Goal: Task Accomplishment & Management: Manage account settings

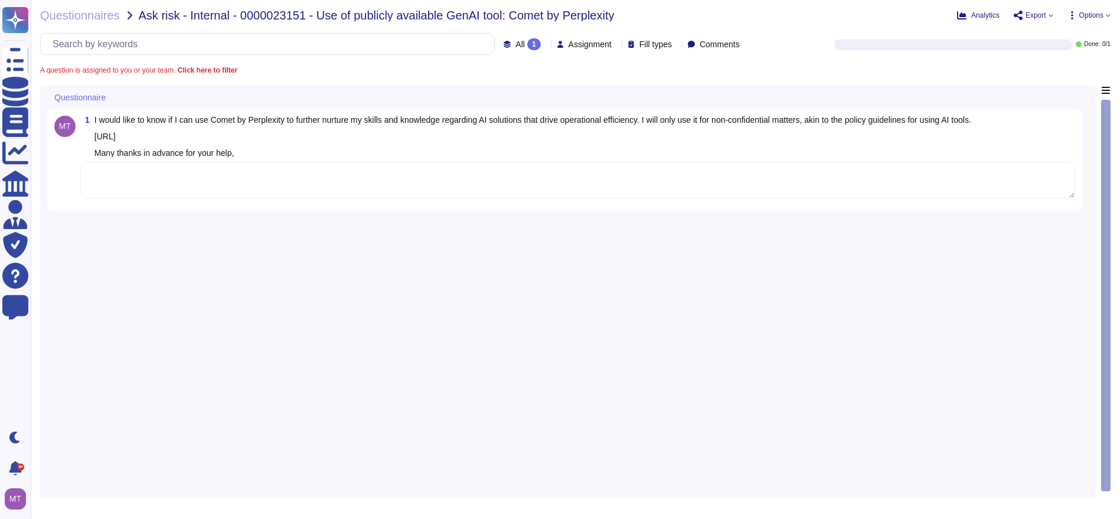
click at [230, 191] on textarea at bounding box center [577, 180] width 995 height 37
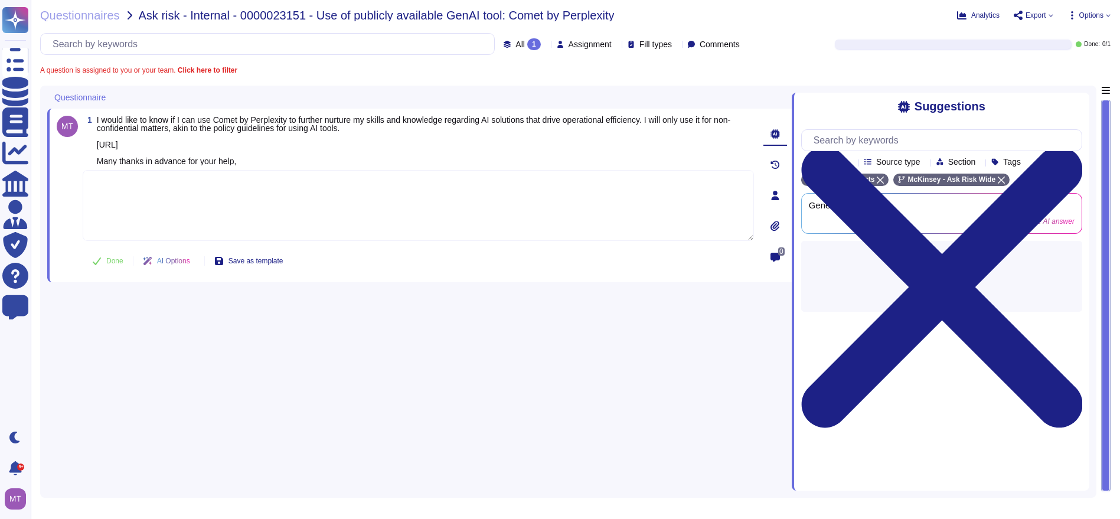
paste textarea "For your reference, we are sharing with you the Firm's Gen AI Safe Use Guidelin…"
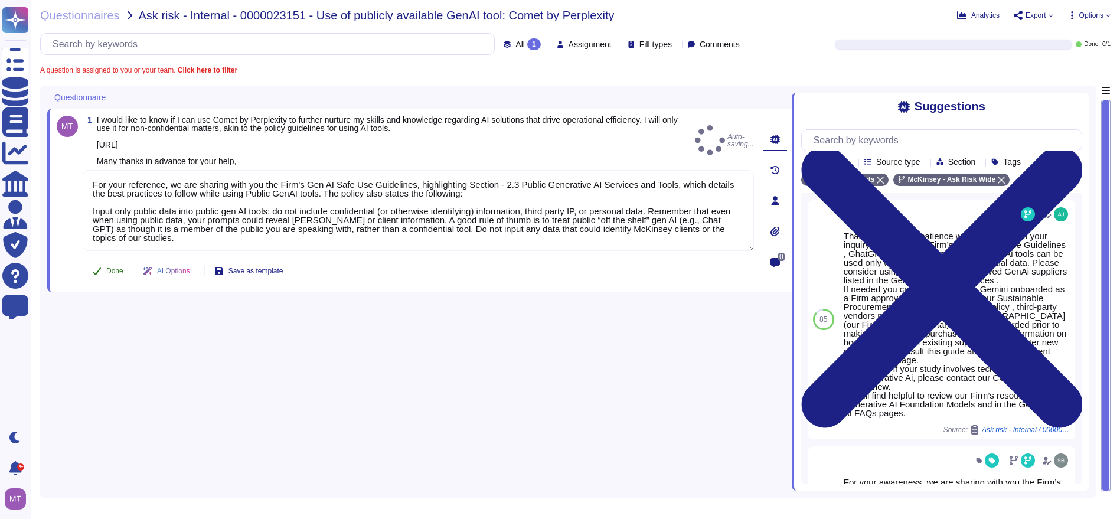
type textarea "For your reference, we are sharing with you the Firm's Gen AI Safe Use Guidelin…"
click at [105, 274] on button "Done" at bounding box center [108, 271] width 50 height 24
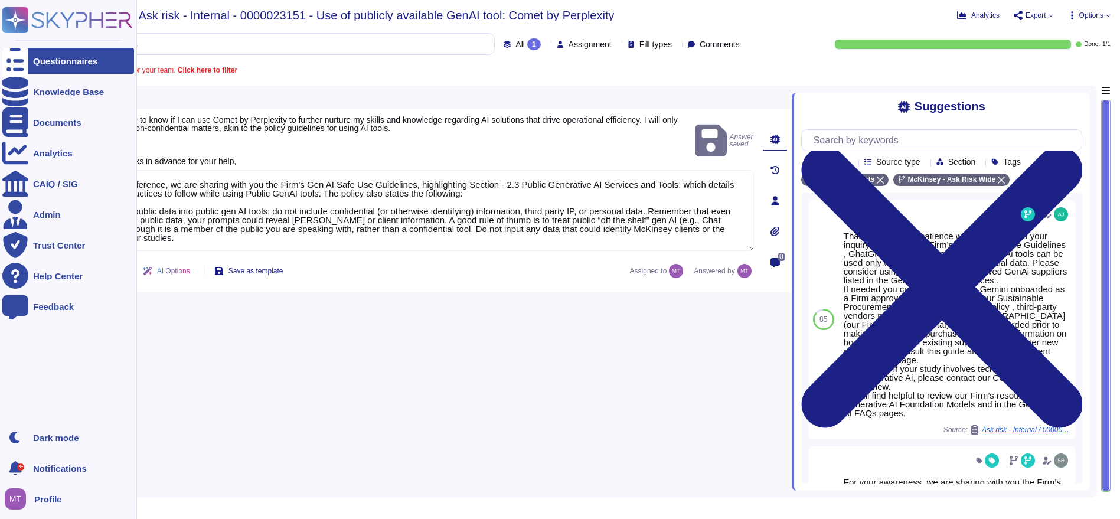
click at [15, 62] on icon at bounding box center [15, 61] width 26 height 35
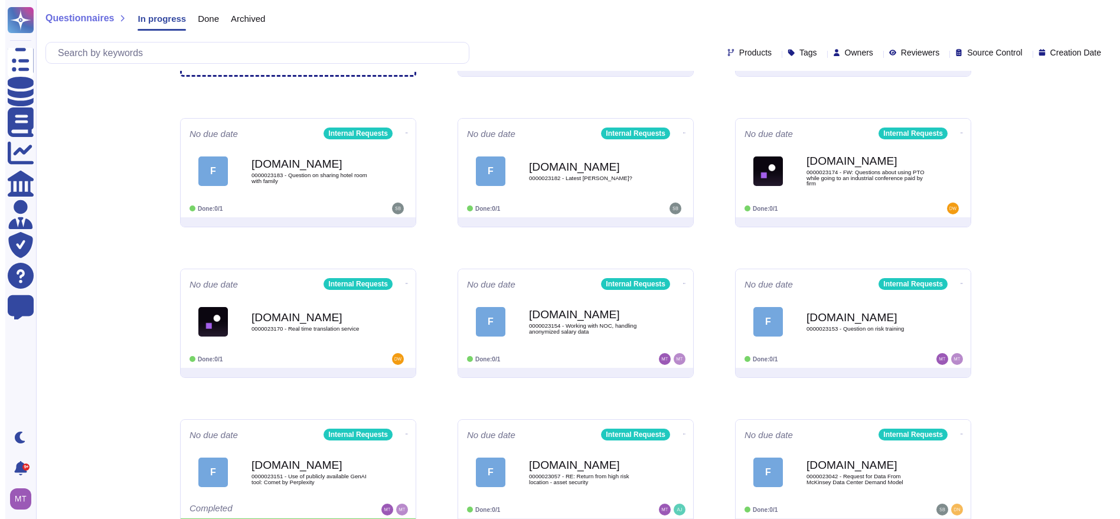
scroll to position [156, 0]
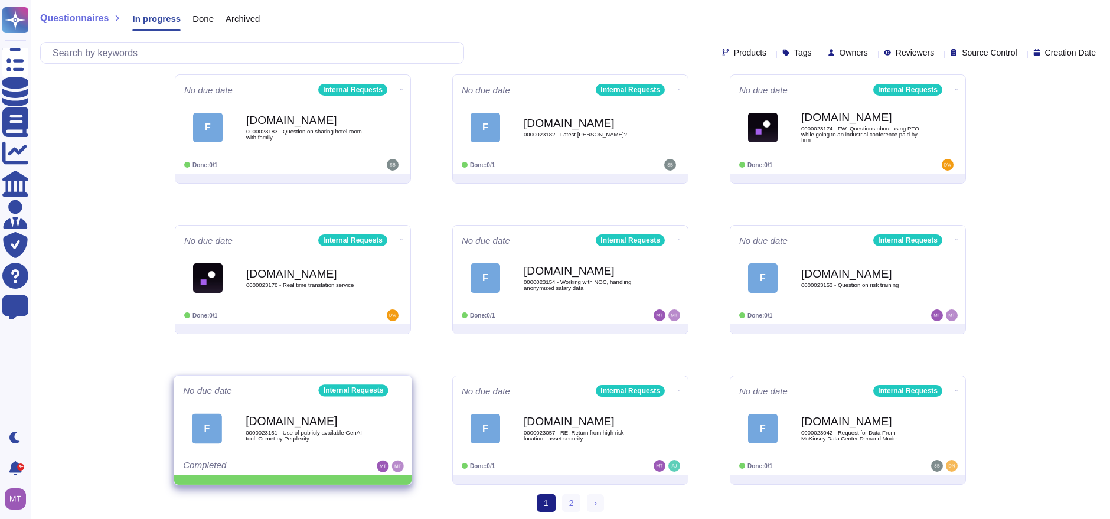
click at [401, 388] on icon at bounding box center [402, 389] width 2 height 3
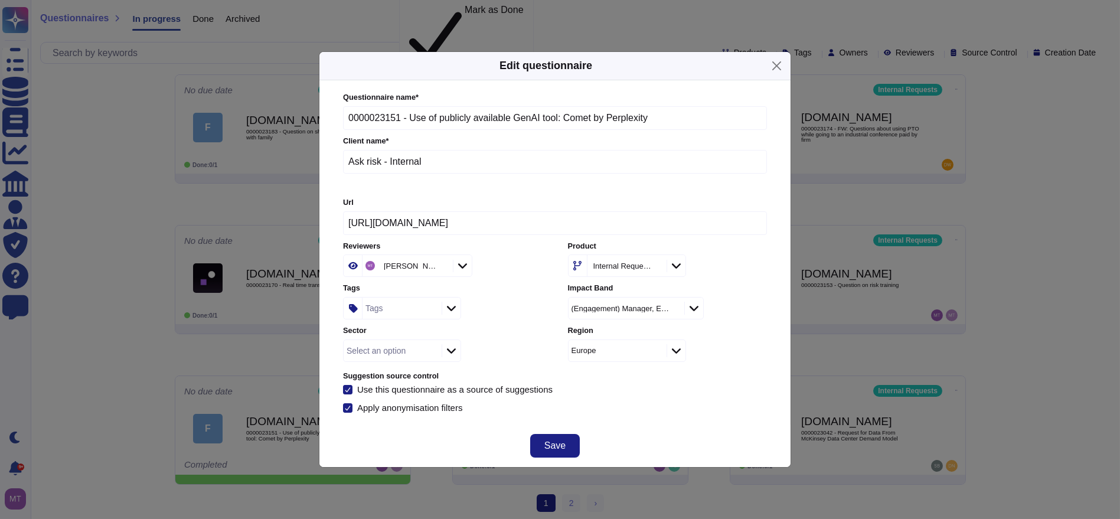
click at [391, 326] on div "Sector Select an option" at bounding box center [442, 343] width 199 height 37
click at [391, 311] on div "Tags" at bounding box center [400, 307] width 76 height 21
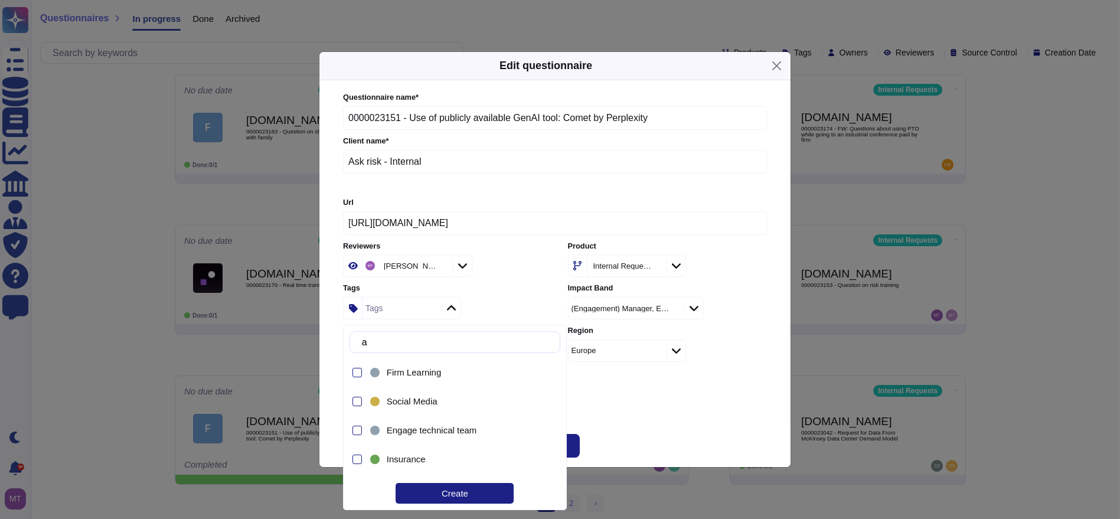
type input "ask"
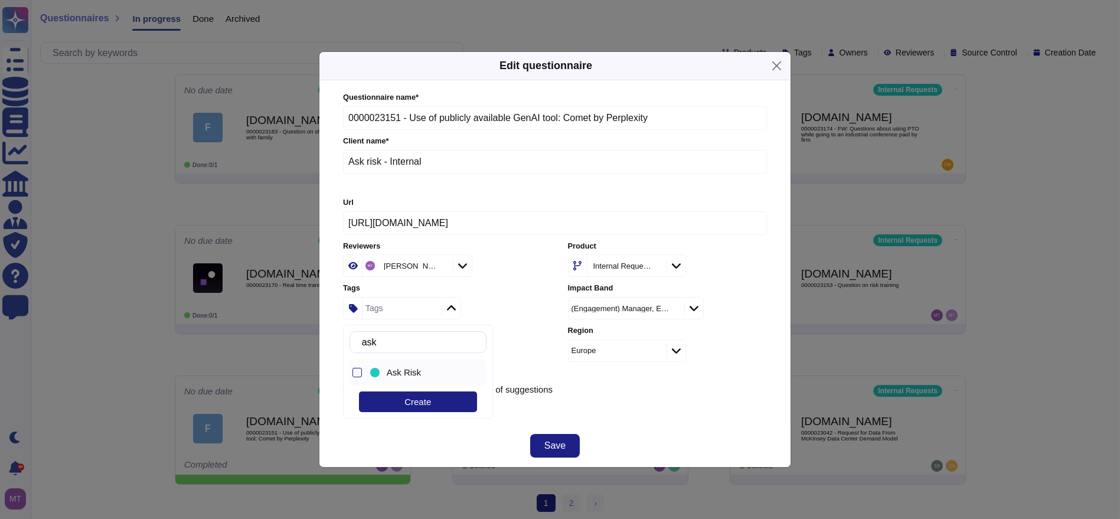
click at [408, 374] on span "Ask Risk" at bounding box center [404, 372] width 34 height 11
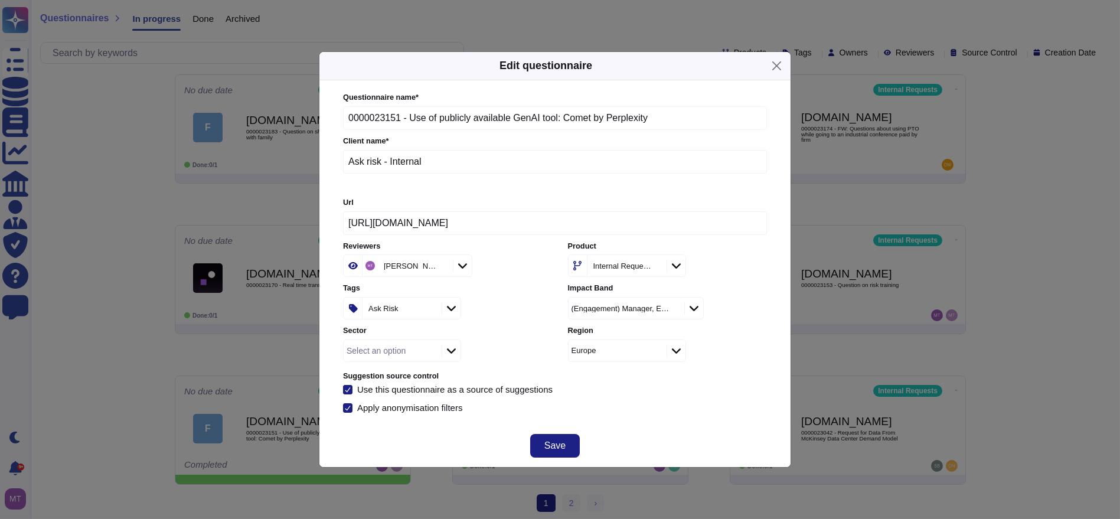
click at [614, 416] on div "Questionnaire name * 0000023151 - Use of publicly available GenAI tool: Comet b…" at bounding box center [554, 252] width 447 height 344
click at [563, 441] on span "Save" at bounding box center [554, 445] width 21 height 9
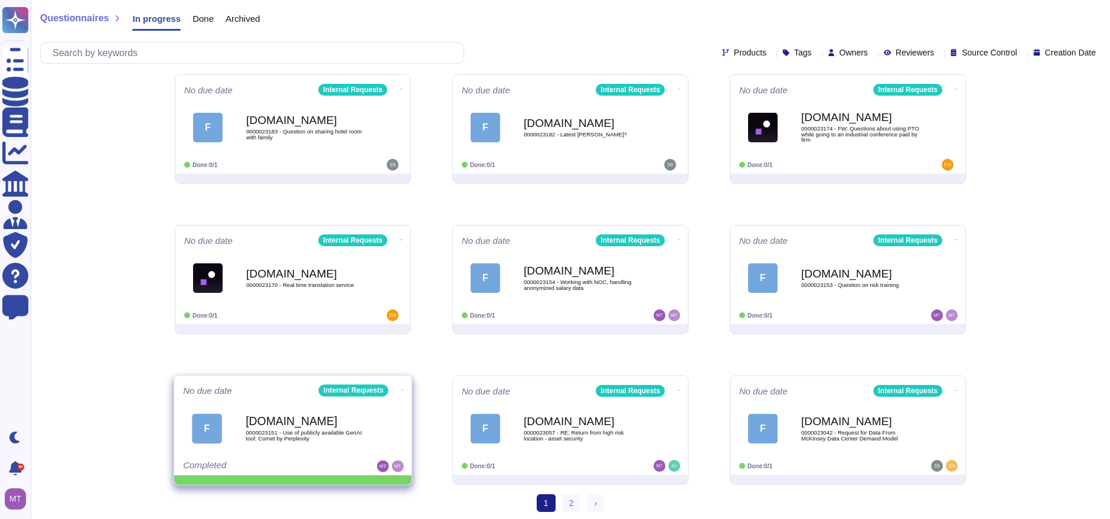
click at [401, 388] on icon at bounding box center [402, 389] width 2 height 3
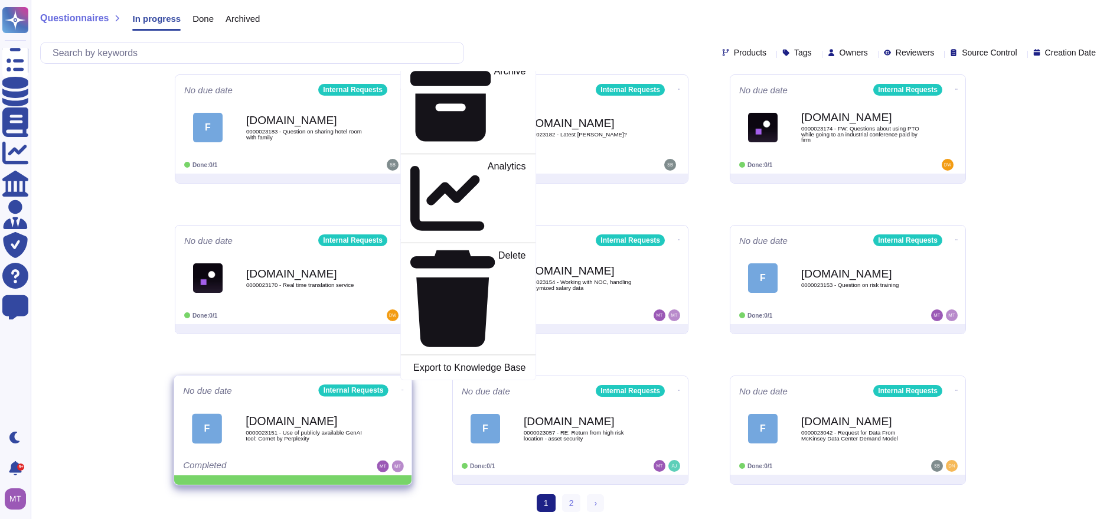
click at [466, 61] on p "Mark as Done" at bounding box center [496, 31] width 60 height 60
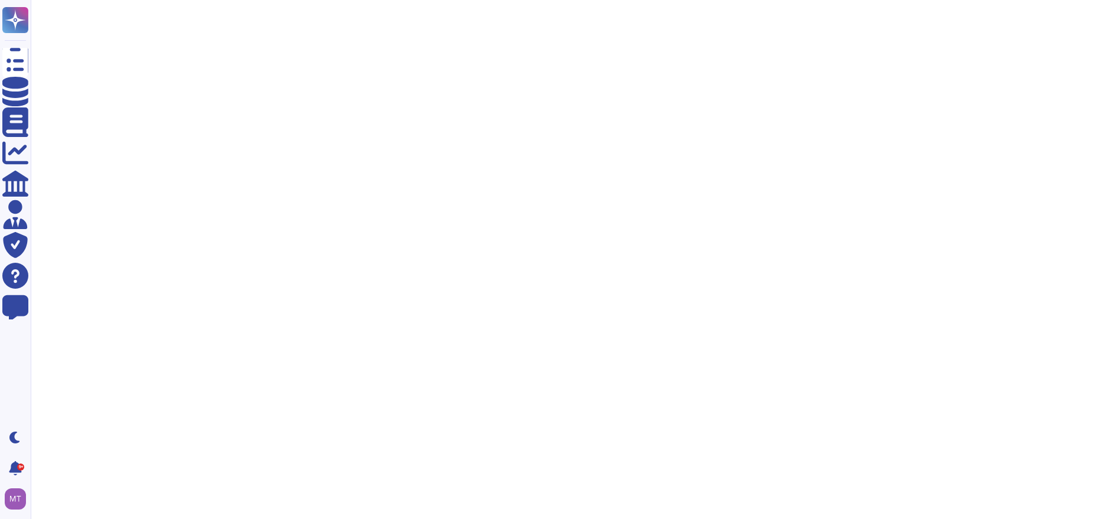
scroll to position [0, 0]
